Goal: Find specific fact: Find specific fact

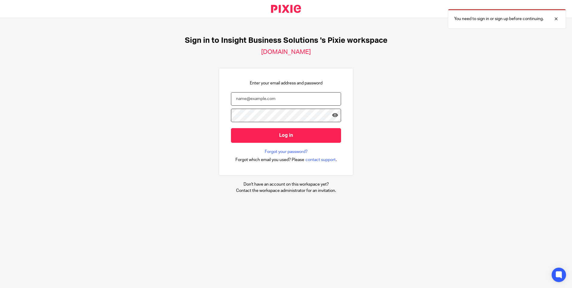
click at [243, 94] on input "email" at bounding box center [286, 98] width 110 height 13
type input "[PERSON_NAME][EMAIL_ADDRESS][DOMAIN_NAME]"
click at [231, 128] on input "Log in" at bounding box center [286, 135] width 110 height 15
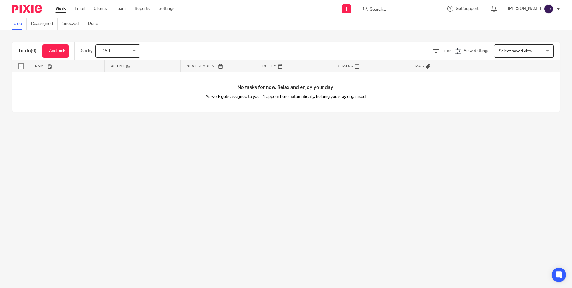
click at [376, 5] on div at bounding box center [398, 8] width 70 height 7
click at [370, 7] on div at bounding box center [399, 9] width 84 height 18
click at [402, 10] on input "Search" at bounding box center [396, 9] width 54 height 5
type input "3pd"
click at [400, 24] on link at bounding box center [405, 23] width 74 height 9
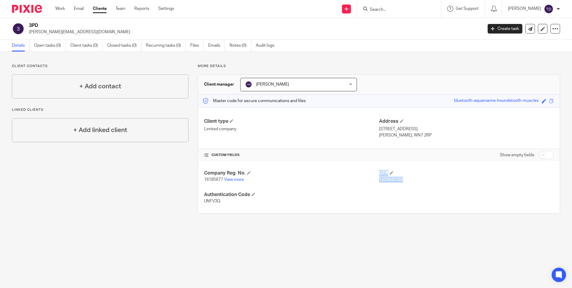
drag, startPoint x: 374, startPoint y: 177, endPoint x: 400, endPoint y: 180, distance: 26.1
click at [400, 180] on div "Company Reg. No. 16185677 View more UTR 1220925183 Authentication Code UNFV3Q" at bounding box center [379, 187] width 362 height 52
click at [350, 190] on div "Company Reg. No. 16185677 View more UTR 1220925183 Authentication Code UNFV3Q" at bounding box center [379, 187] width 362 height 52
drag, startPoint x: 379, startPoint y: 178, endPoint x: 386, endPoint y: 178, distance: 7.8
click at [386, 178] on div "Company Reg. No. 16185677 View more UTR 1220925183 Authentication Code UNFV3Q" at bounding box center [379, 187] width 362 height 52
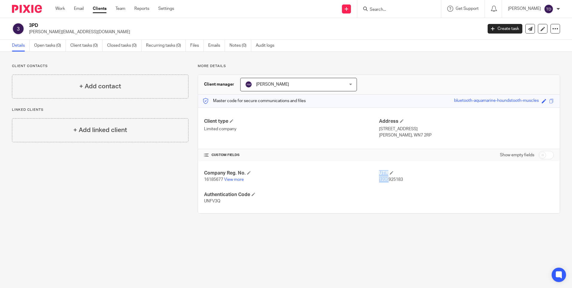
drag, startPoint x: 386, startPoint y: 178, endPoint x: 348, endPoint y: 180, distance: 38.1
click at [348, 180] on p "16185677 View more" at bounding box center [291, 180] width 175 height 6
drag, startPoint x: 377, startPoint y: 180, endPoint x: 399, endPoint y: 182, distance: 21.4
click at [399, 182] on p "1220925183" at bounding box center [466, 180] width 175 height 6
drag, startPoint x: 399, startPoint y: 182, endPoint x: 370, endPoint y: 189, distance: 29.3
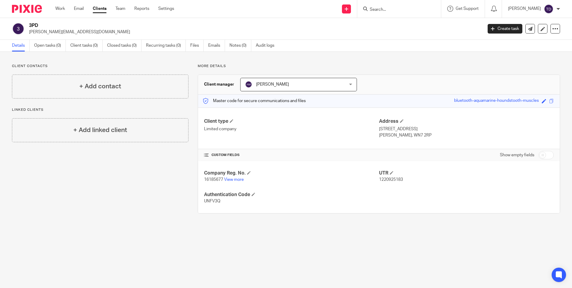
click at [370, 189] on div "Company Reg. No. 16185677 View more UTR 1220925183 Authentication Code UNFV3Q" at bounding box center [379, 187] width 362 height 52
drag, startPoint x: 376, startPoint y: 179, endPoint x: 401, endPoint y: 178, distance: 24.9
click at [401, 178] on p "1220925183" at bounding box center [466, 180] width 175 height 6
copy span "1220925183"
click at [301, 190] on div "Company Reg. No. 16185677 View more UTR 1220925183 Authentication Code UNFV3Q" at bounding box center [379, 187] width 362 height 52
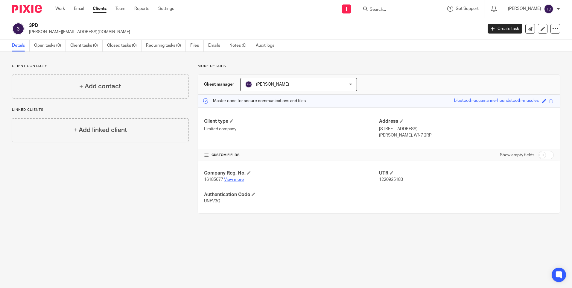
click at [237, 178] on link "View more" at bounding box center [234, 179] width 20 height 4
